Goal: Find contact information: Find contact information

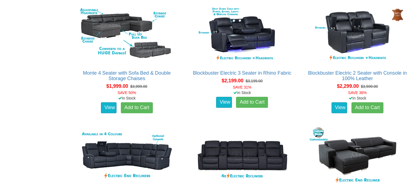
scroll to position [464, 0]
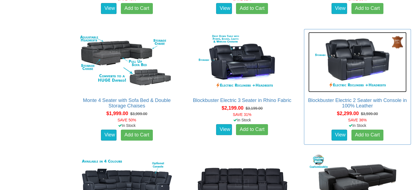
click at [350, 60] on img at bounding box center [357, 62] width 98 height 60
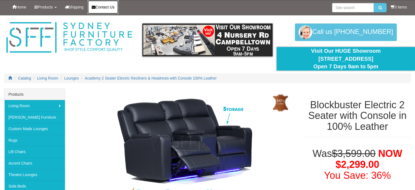
click at [112, 7] on span "Contact Us" at bounding box center [104, 7] width 19 height 4
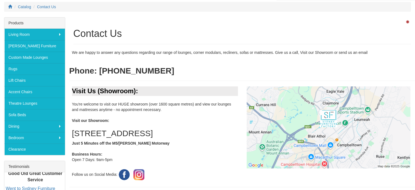
scroll to position [55, 0]
